Goal: Find contact information: Find contact information

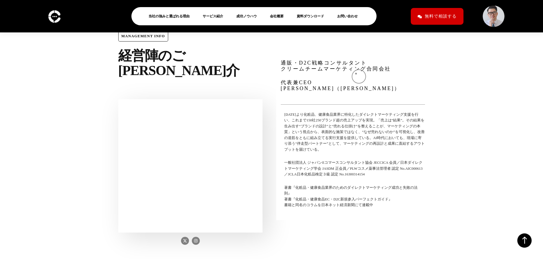
scroll to position [1906, 0]
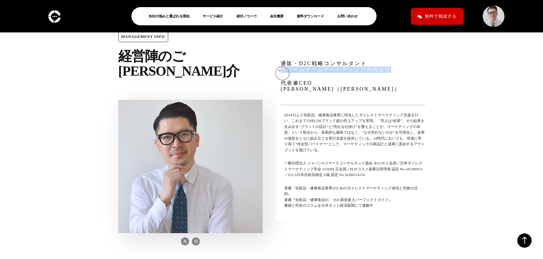
drag, startPoint x: 384, startPoint y: 69, endPoint x: 279, endPoint y: 71, distance: 105.1
click at [279, 71] on div "通販・D2C戦略コンサルタント クリームチームマーケティング合同会社 代表兼CEO [PERSON_NAME]（[PERSON_NAME]） [DATE]より…" at bounding box center [352, 138] width 153 height 165
click at [275, 16] on link "会社概要" at bounding box center [279, 16] width 18 height 7
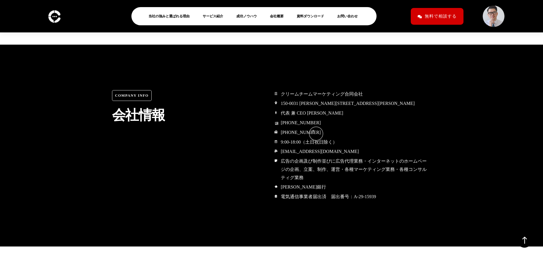
scroll to position [2664, 0]
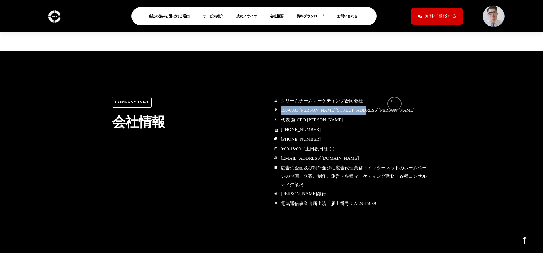
drag, startPoint x: 279, startPoint y: 99, endPoint x: 391, endPoint y: 101, distance: 112.0
click at [391, 107] on span "150-0031 [PERSON_NAME][STREET_ADDRESS][PERSON_NAME]" at bounding box center [346, 111] width 135 height 8
copy span "150-0031 [PERSON_NAME][STREET_ADDRESS][PERSON_NAME]"
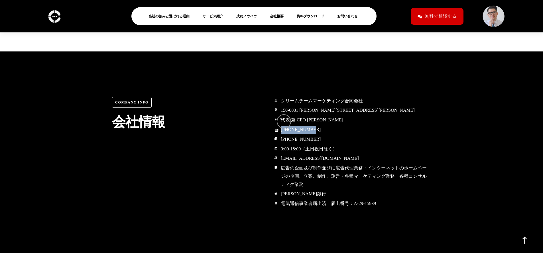
drag, startPoint x: 287, startPoint y: 118, endPoint x: 281, endPoint y: 119, distance: 6.0
click at [281, 126] on li "[PHONE_NUMBER]" at bounding box center [352, 130] width 157 height 9
copy span "[PHONE_NUMBER]"
click at [52, 16] on img at bounding box center [54, 16] width 16 height 17
